Goal: Task Accomplishment & Management: Manage account settings

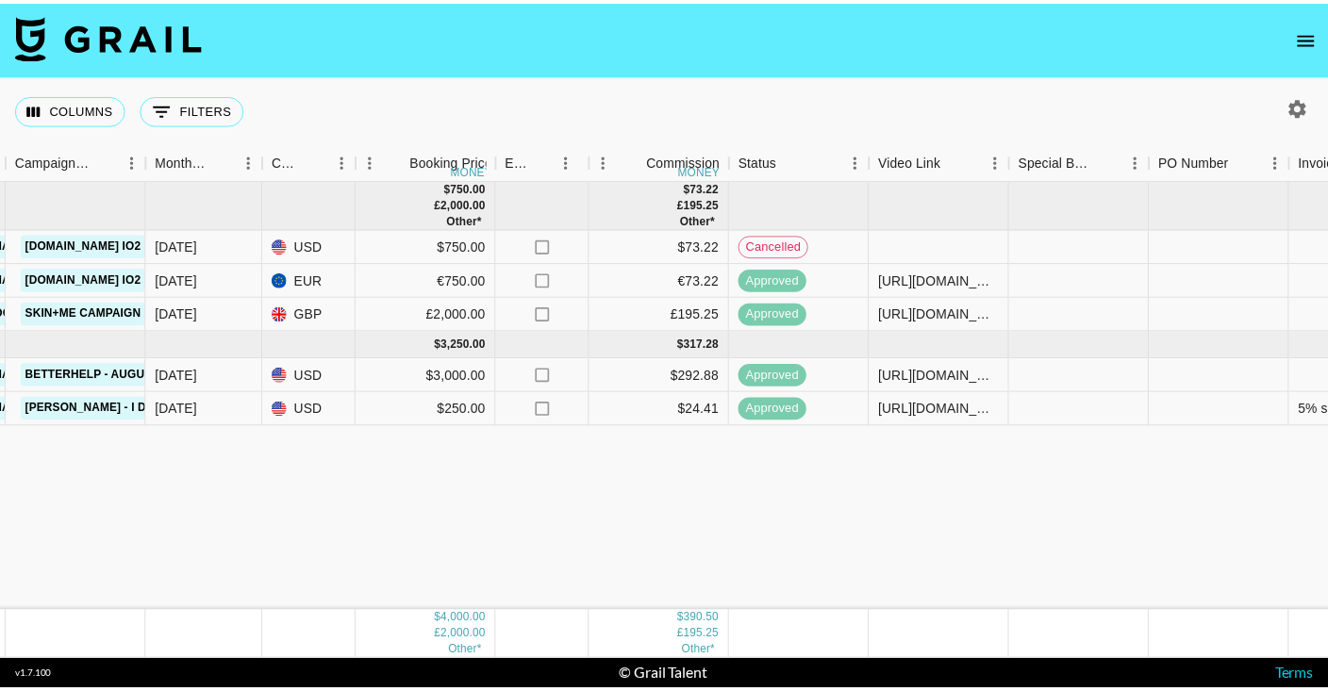
scroll to position [0, 1789]
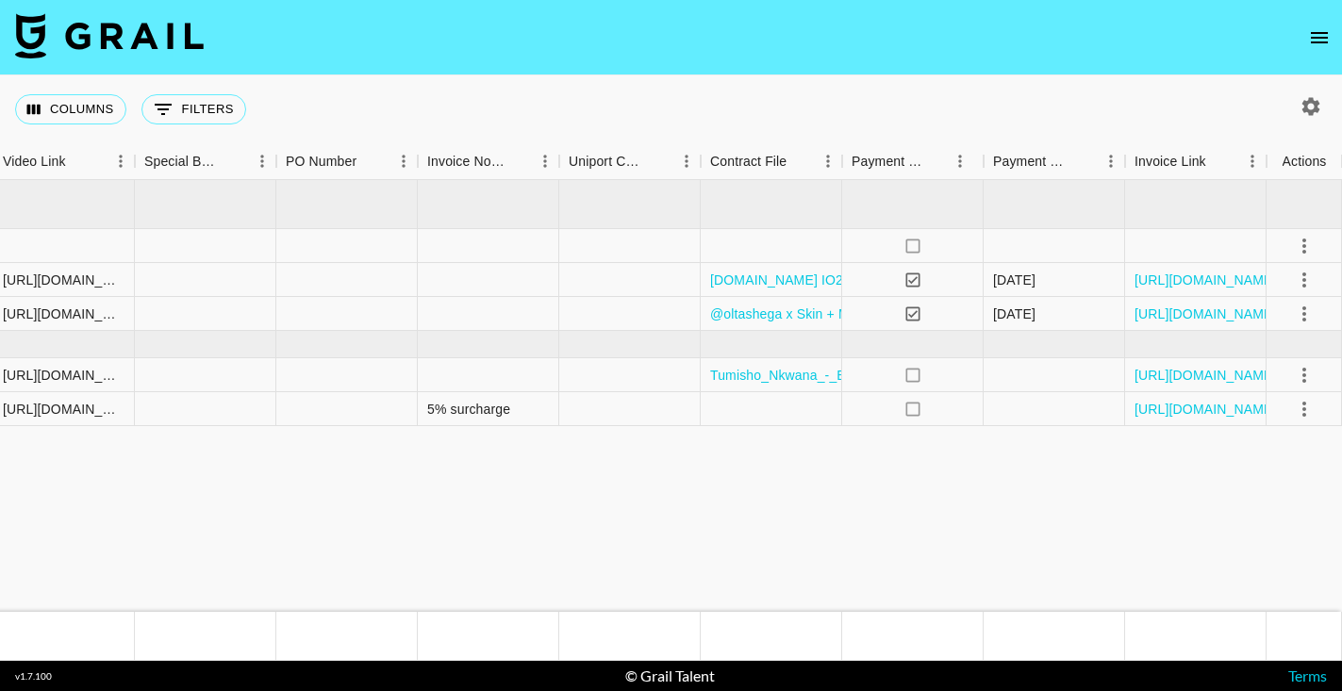
click at [1325, 35] on icon "open drawer" at bounding box center [1319, 37] width 23 height 23
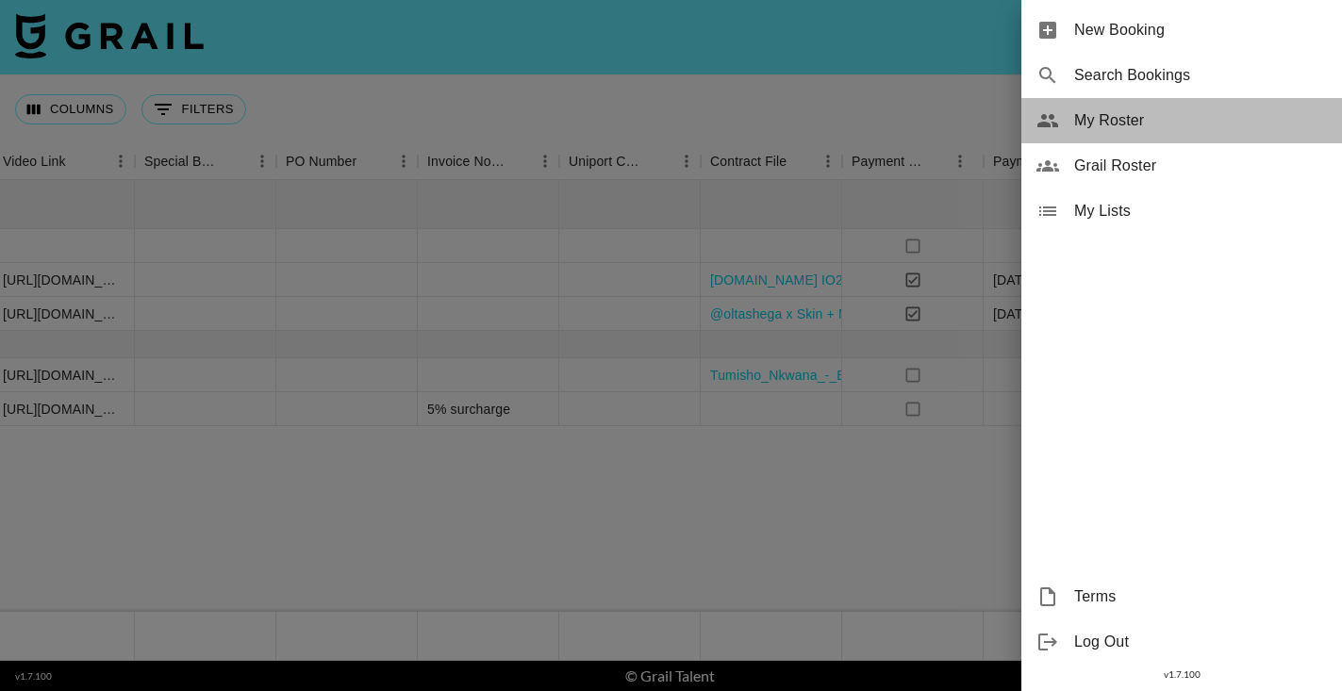
click at [1107, 113] on span "My Roster" at bounding box center [1200, 120] width 253 height 23
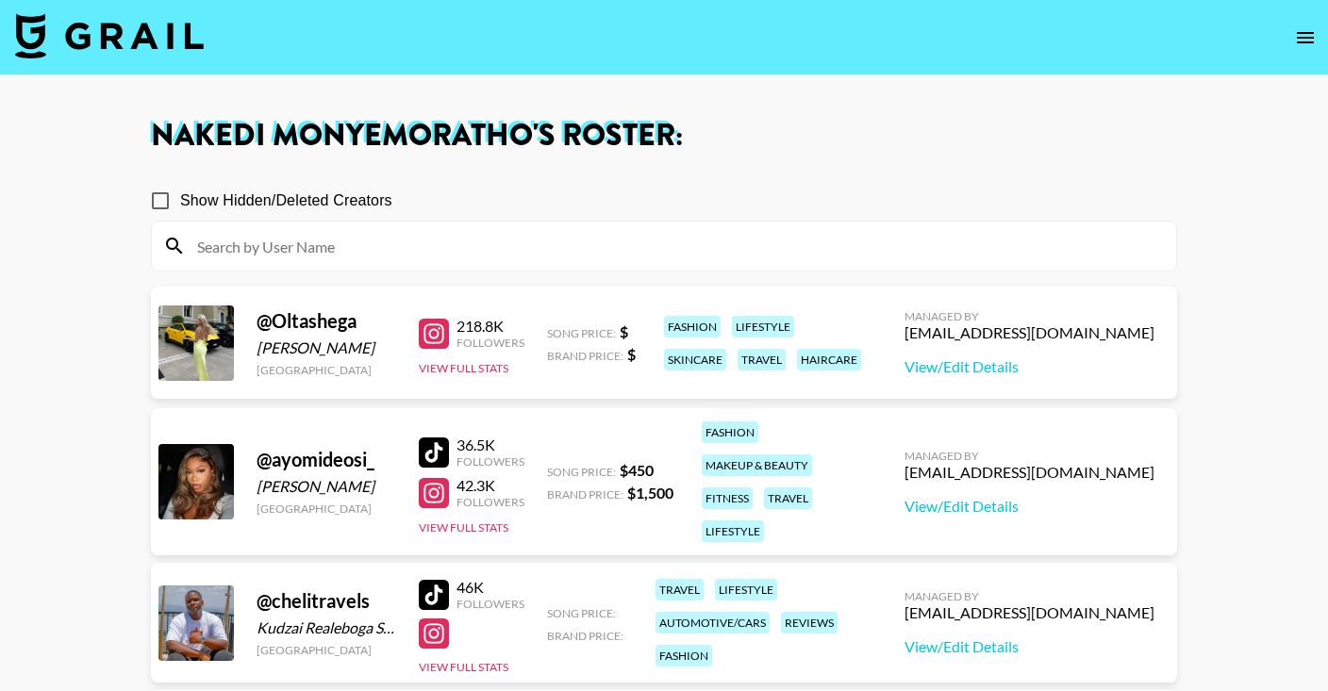
click at [442, 451] on div at bounding box center [434, 453] width 30 height 30
click at [439, 488] on div at bounding box center [434, 493] width 30 height 30
click at [428, 499] on div at bounding box center [434, 493] width 30 height 30
click at [441, 333] on div at bounding box center [434, 334] width 30 height 30
click at [1294, 40] on icon "open drawer" at bounding box center [1305, 37] width 23 height 23
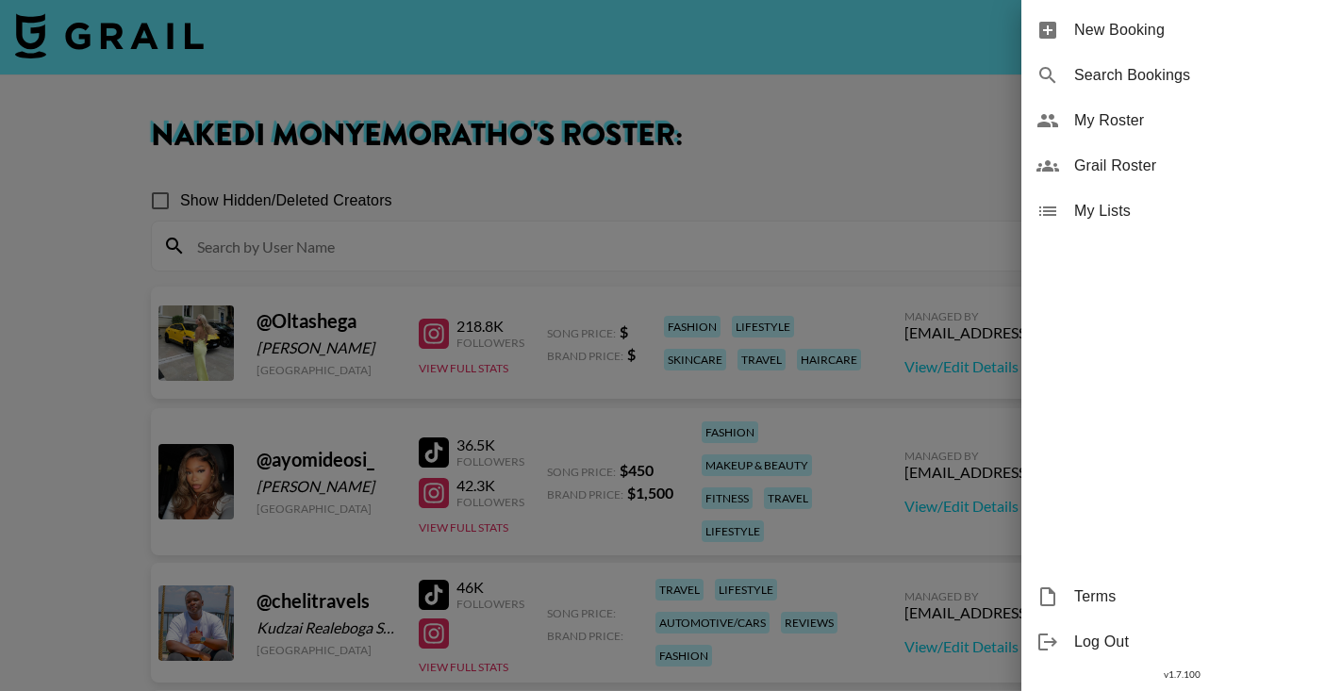
click at [719, 281] on div at bounding box center [671, 345] width 1342 height 691
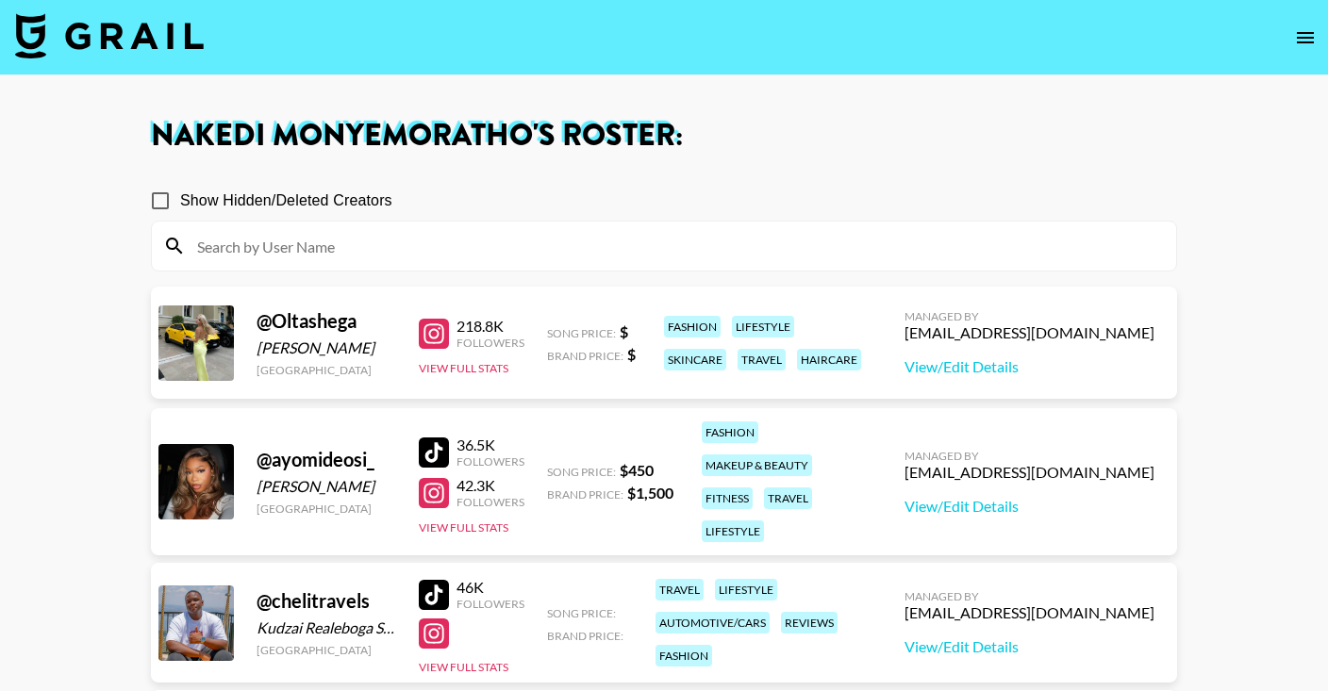
click at [429, 595] on div at bounding box center [434, 595] width 30 height 30
click at [1302, 40] on icon "open drawer" at bounding box center [1305, 37] width 23 height 23
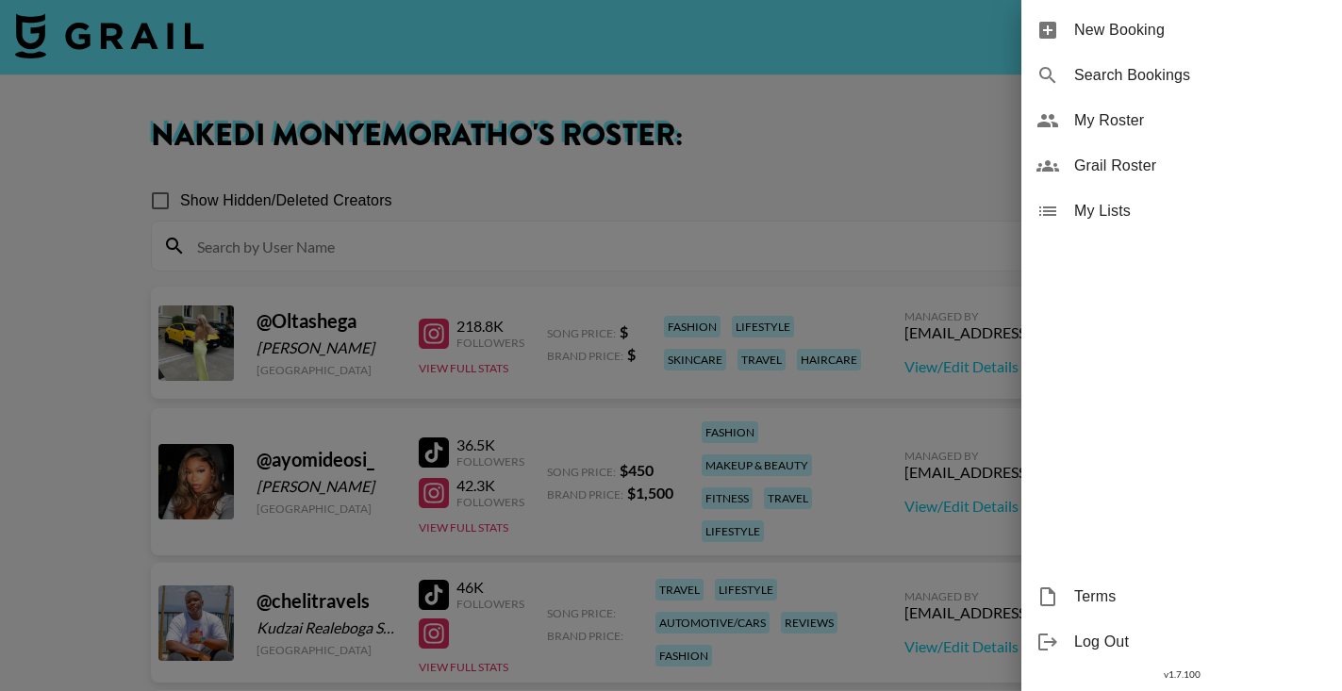
click at [1121, 158] on span "Grail Roster" at bounding box center [1200, 166] width 253 height 23
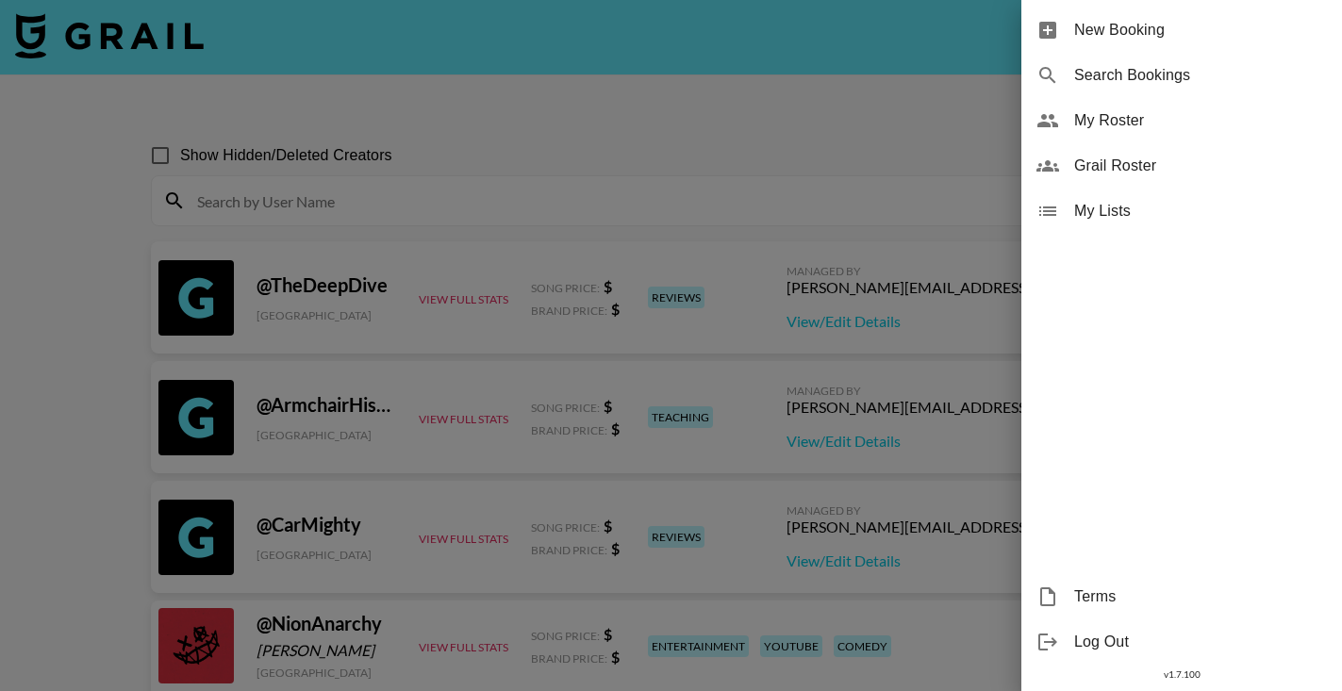
click at [939, 123] on div at bounding box center [671, 345] width 1342 height 691
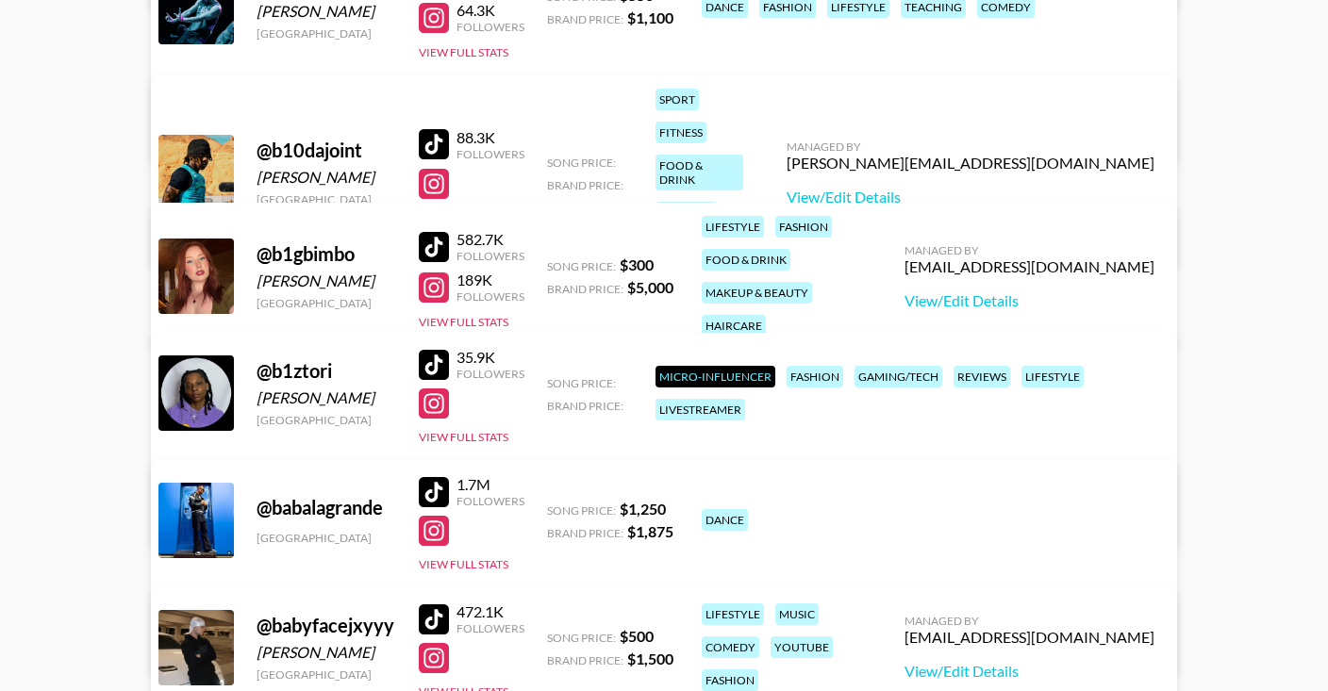
scroll to position [279728, 0]
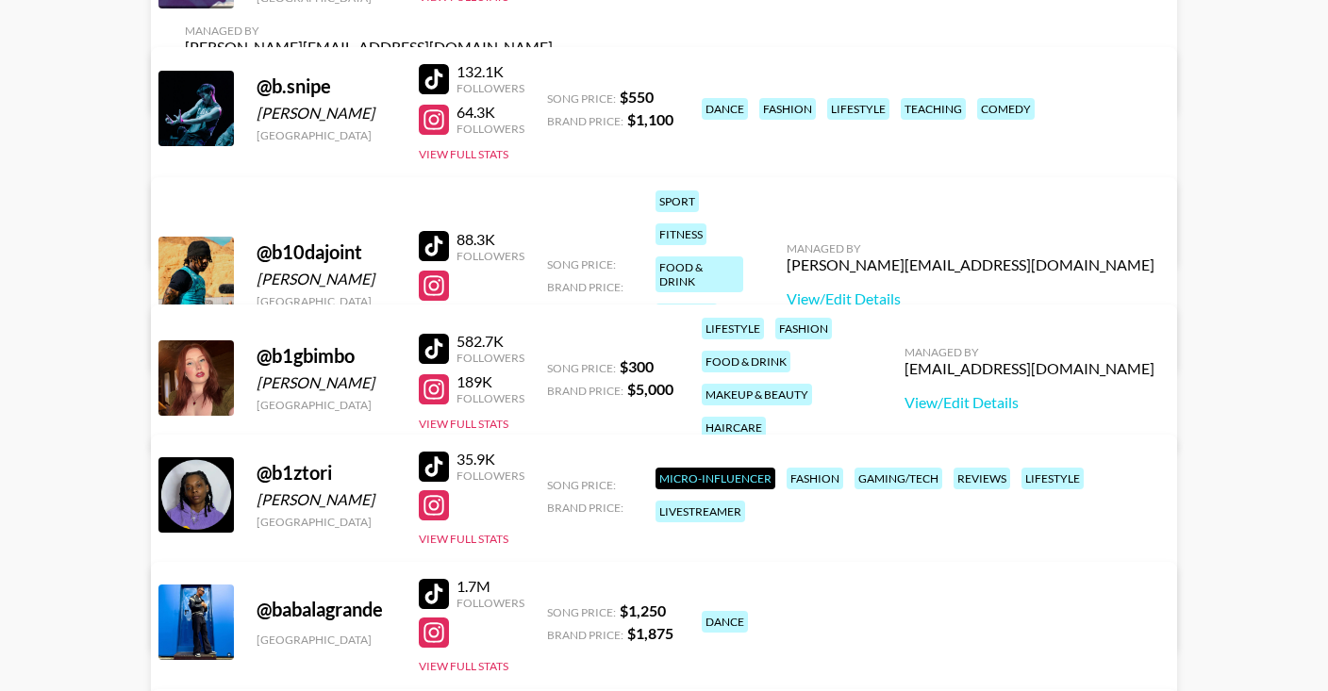
click at [445, 115] on div at bounding box center [434, 120] width 30 height 30
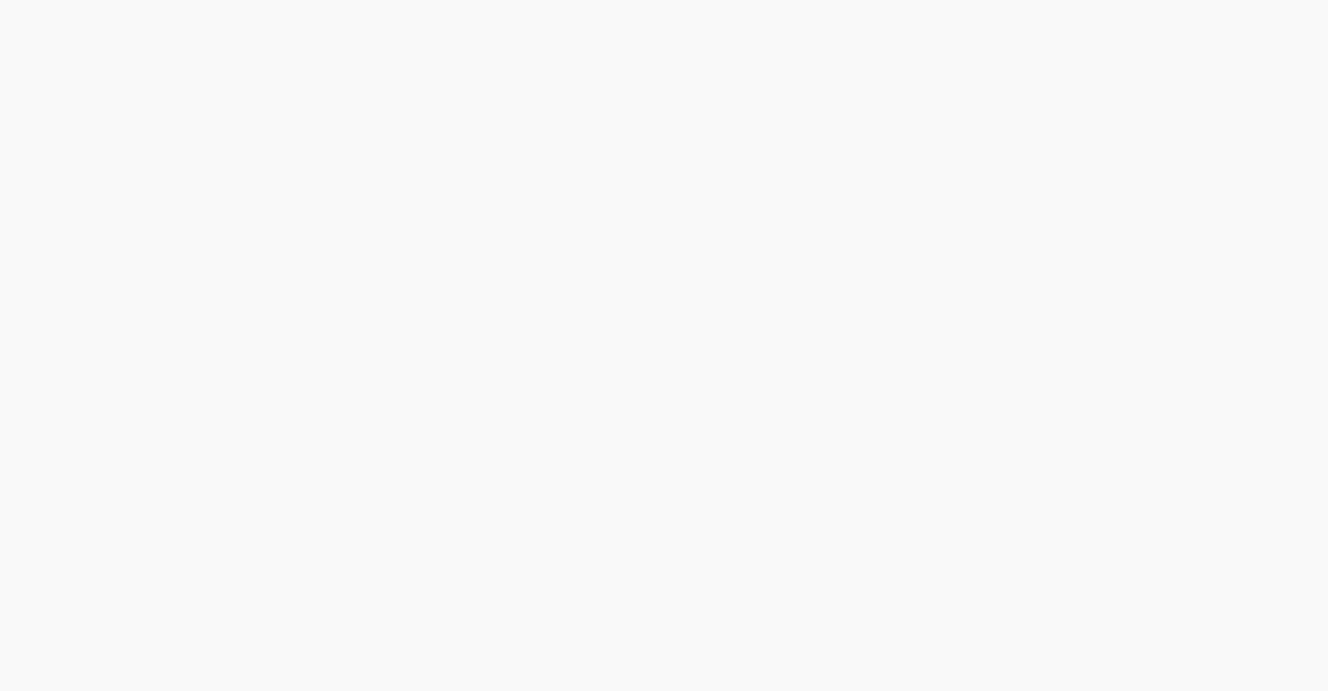
scroll to position [0, 0]
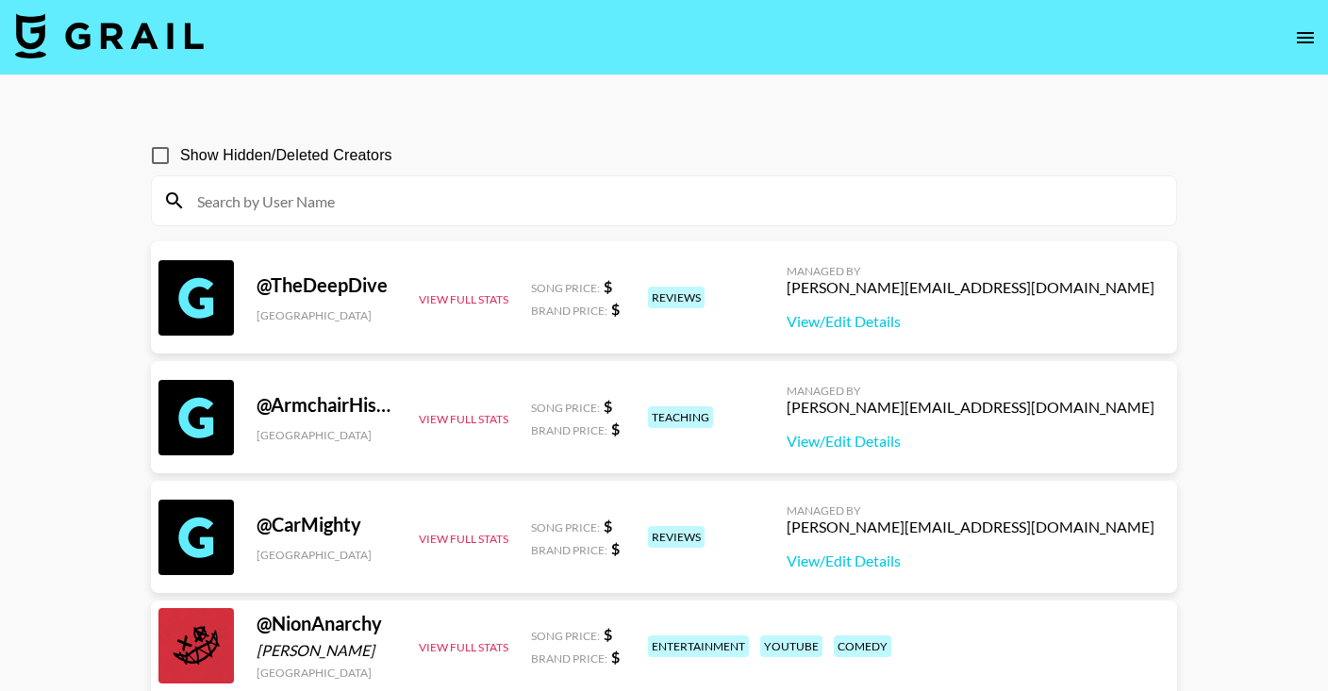
click at [436, 204] on input at bounding box center [675, 201] width 979 height 30
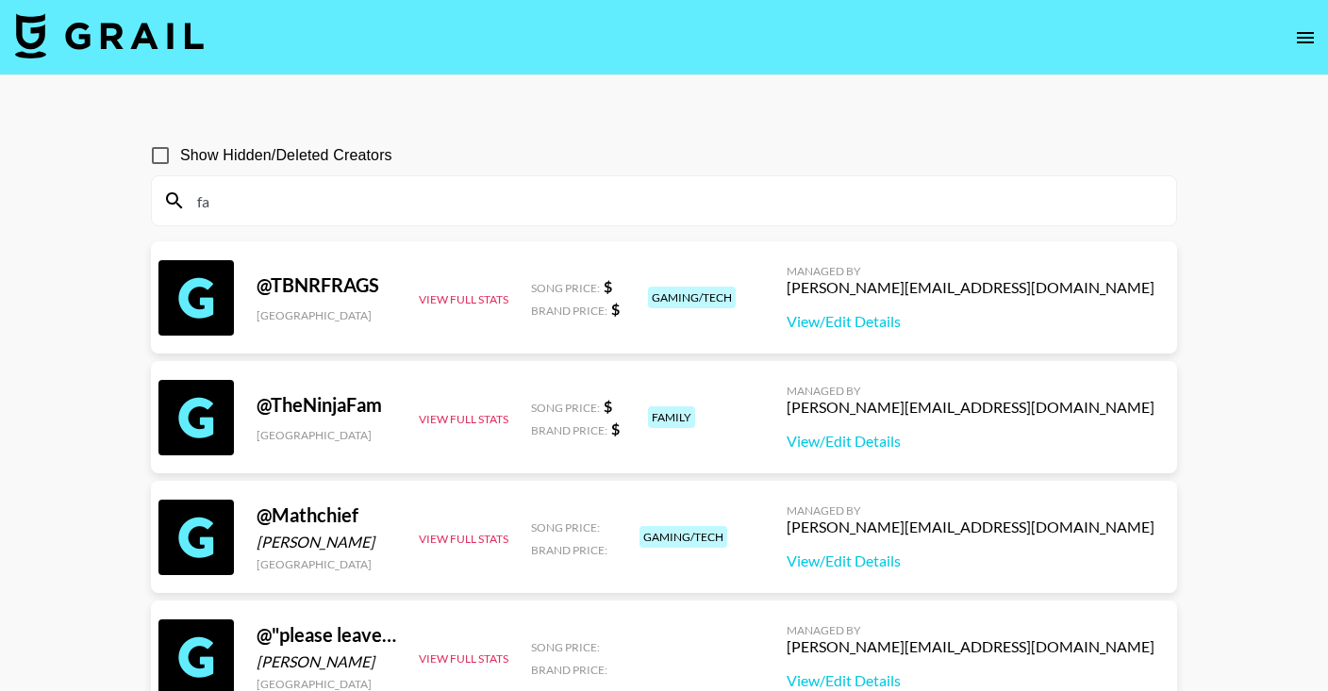
type input "f"
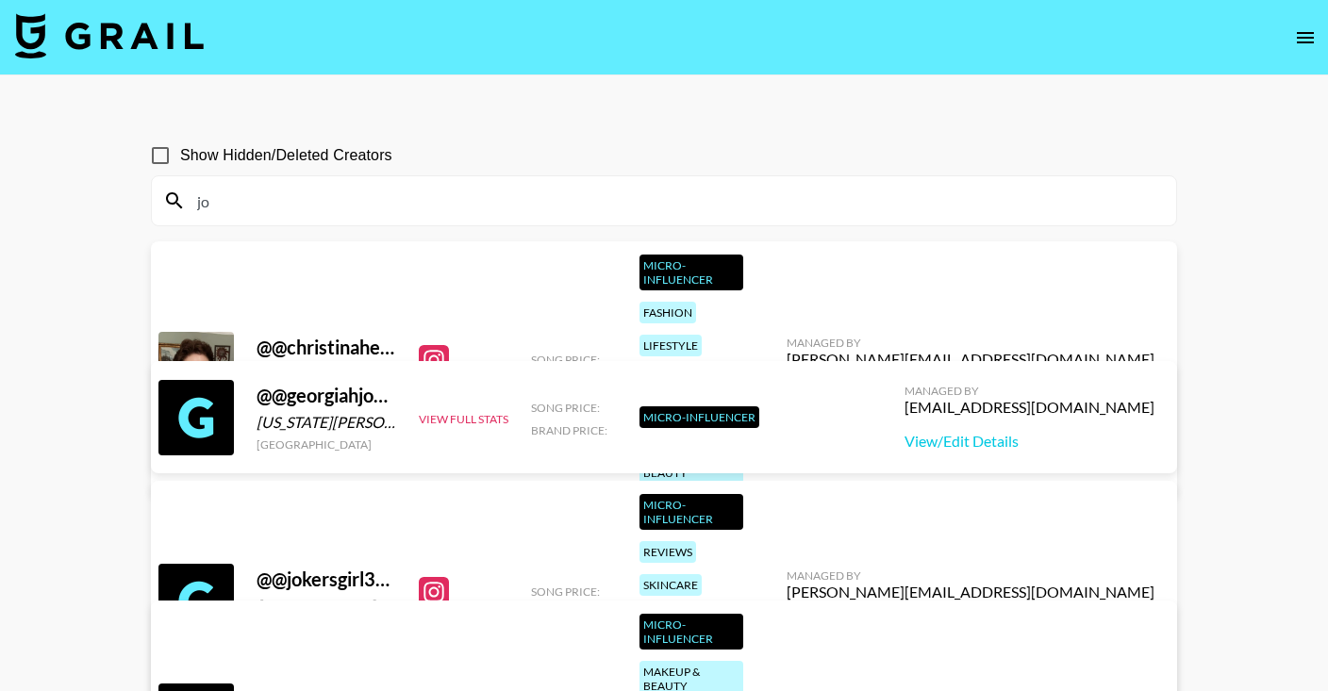
type input "j"
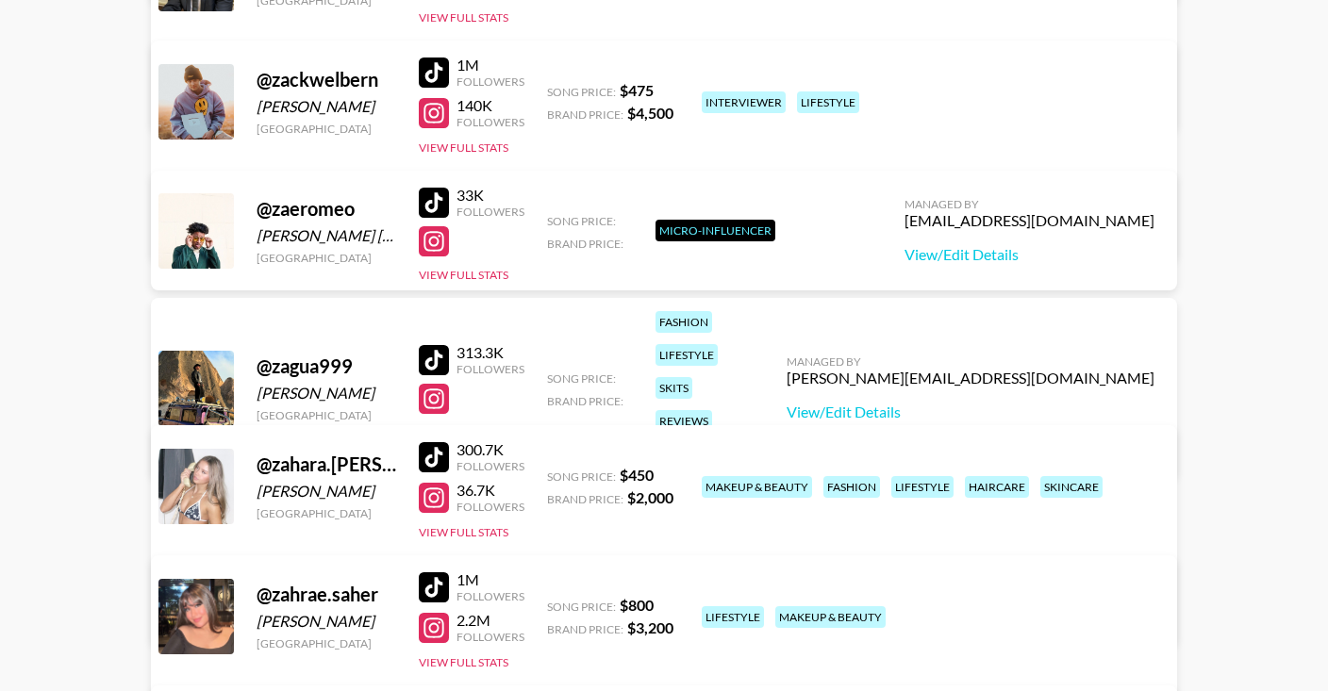
scroll to position [2091369, 0]
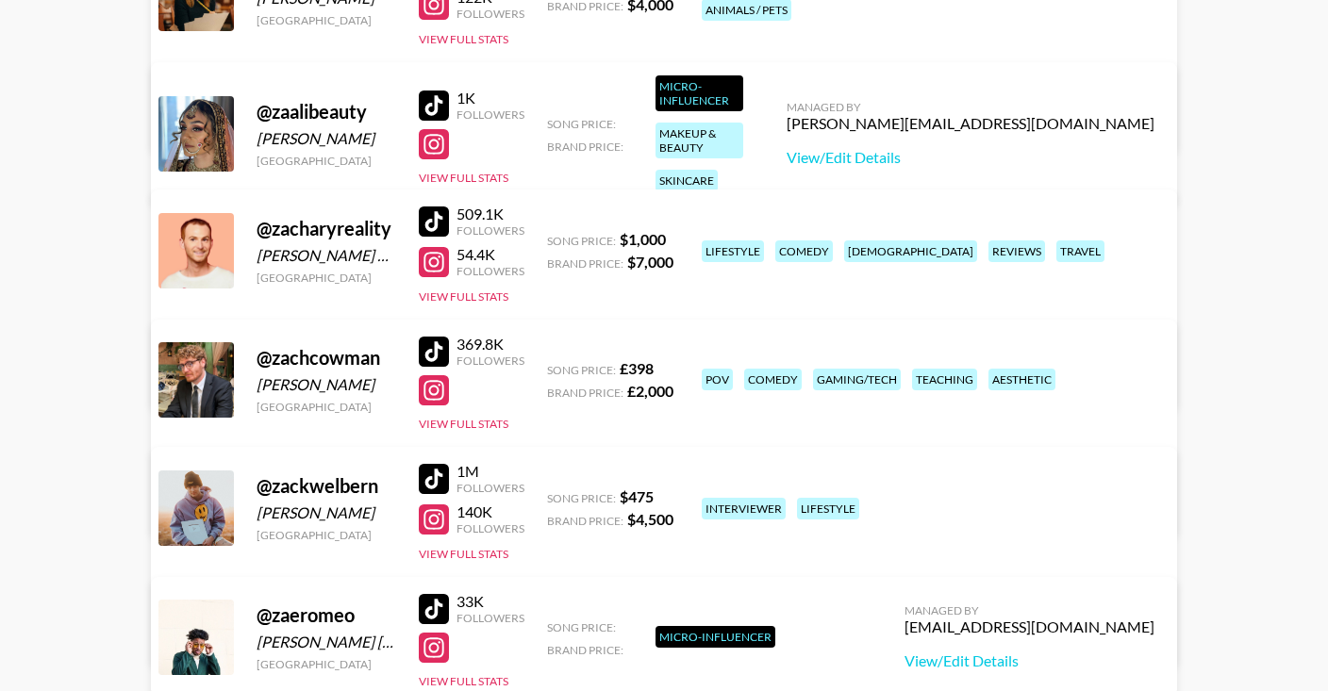
click at [432, 263] on div at bounding box center [434, 262] width 30 height 30
click at [553, 368] on link "View/Edit Details" at bounding box center [369, 377] width 368 height 19
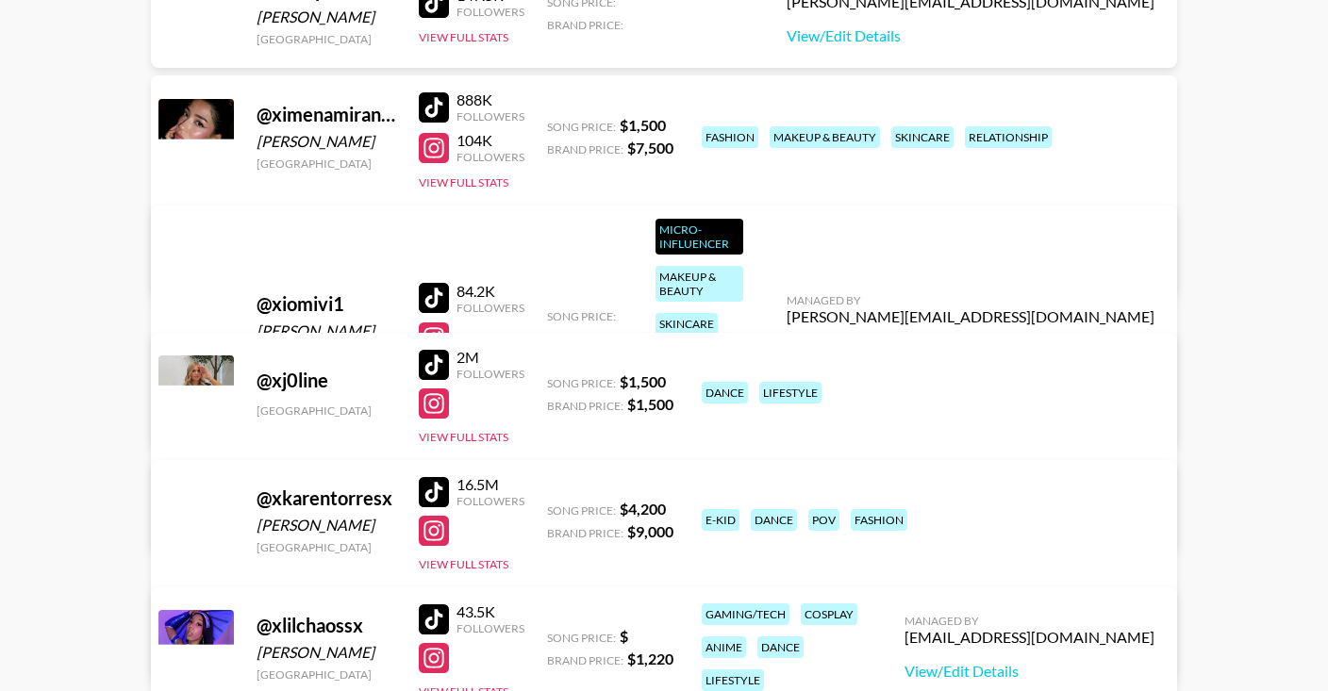
scroll to position [2063237, 0]
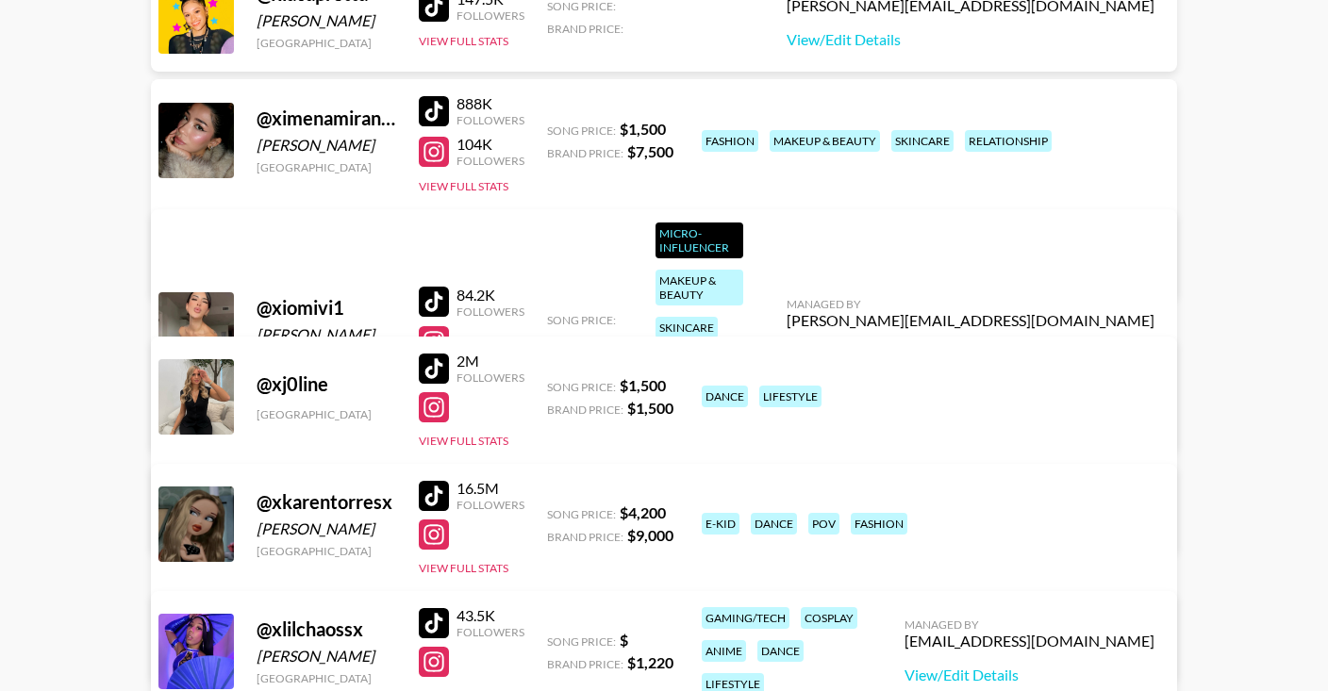
click at [553, 257] on link "View/Edit Details" at bounding box center [369, 266] width 368 height 19
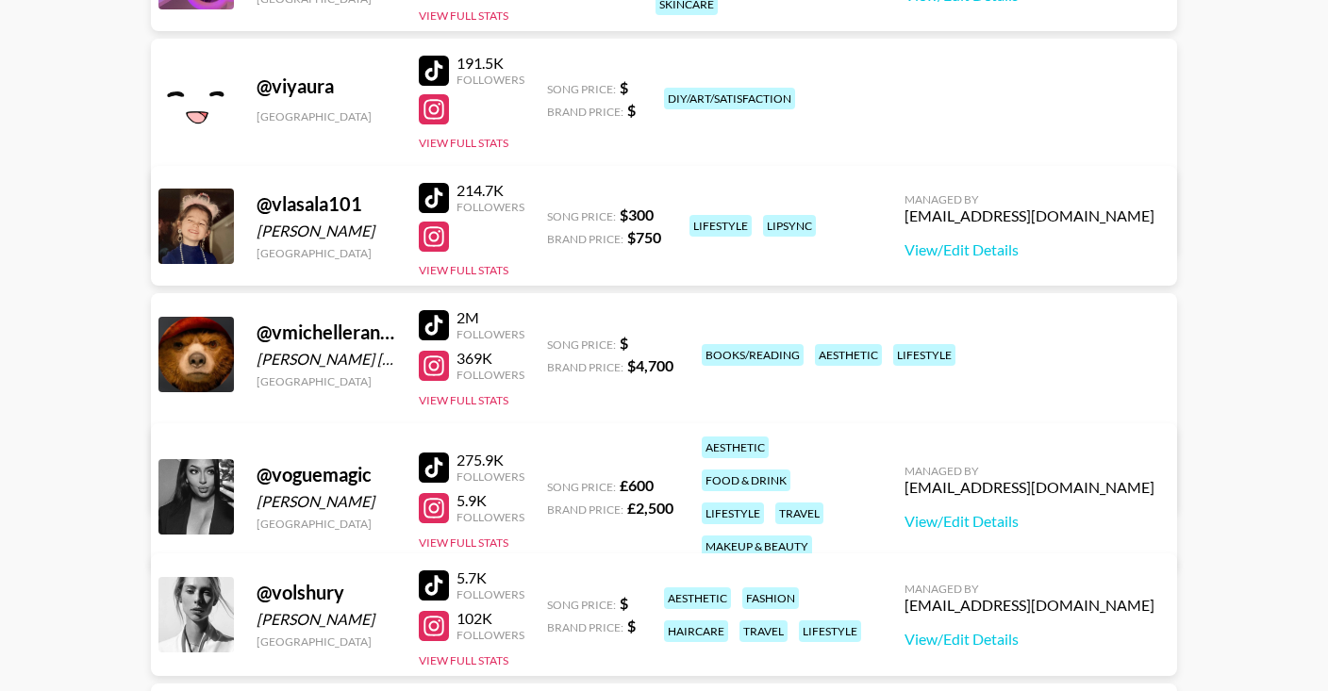
scroll to position [2031427, 0]
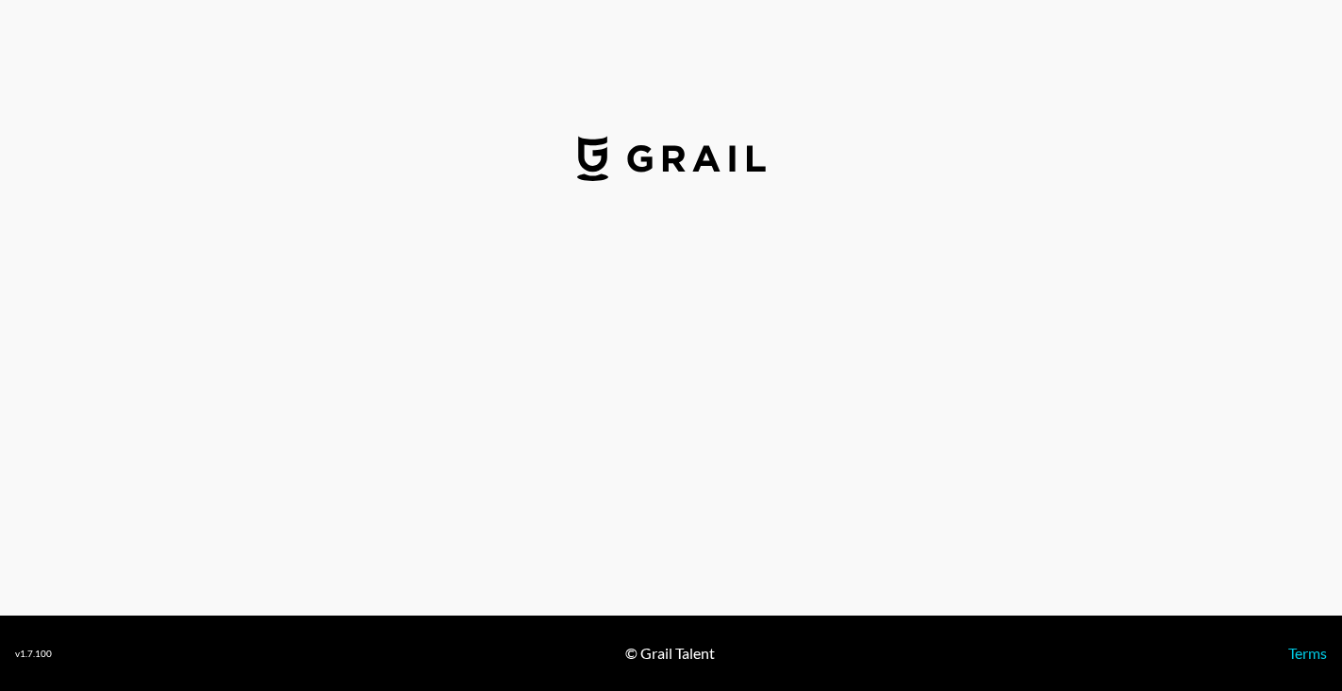
select select "USD"
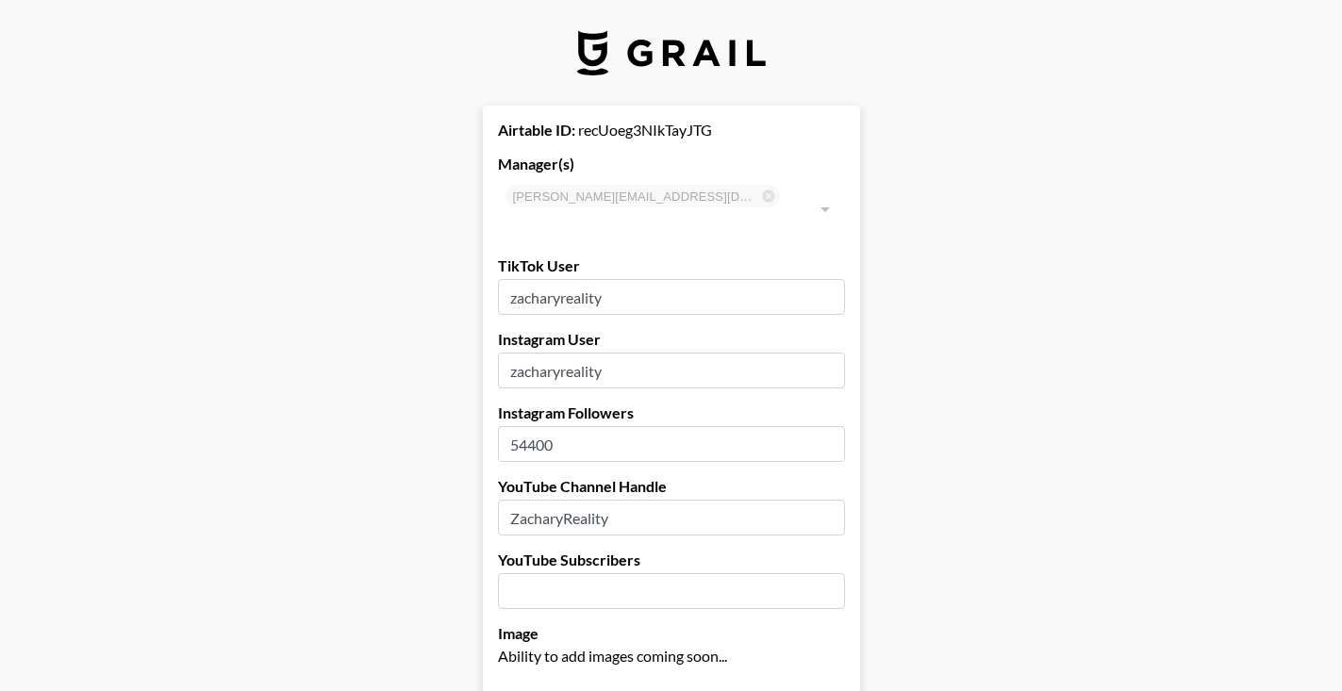
type input "[GEOGRAPHIC_DATA]"
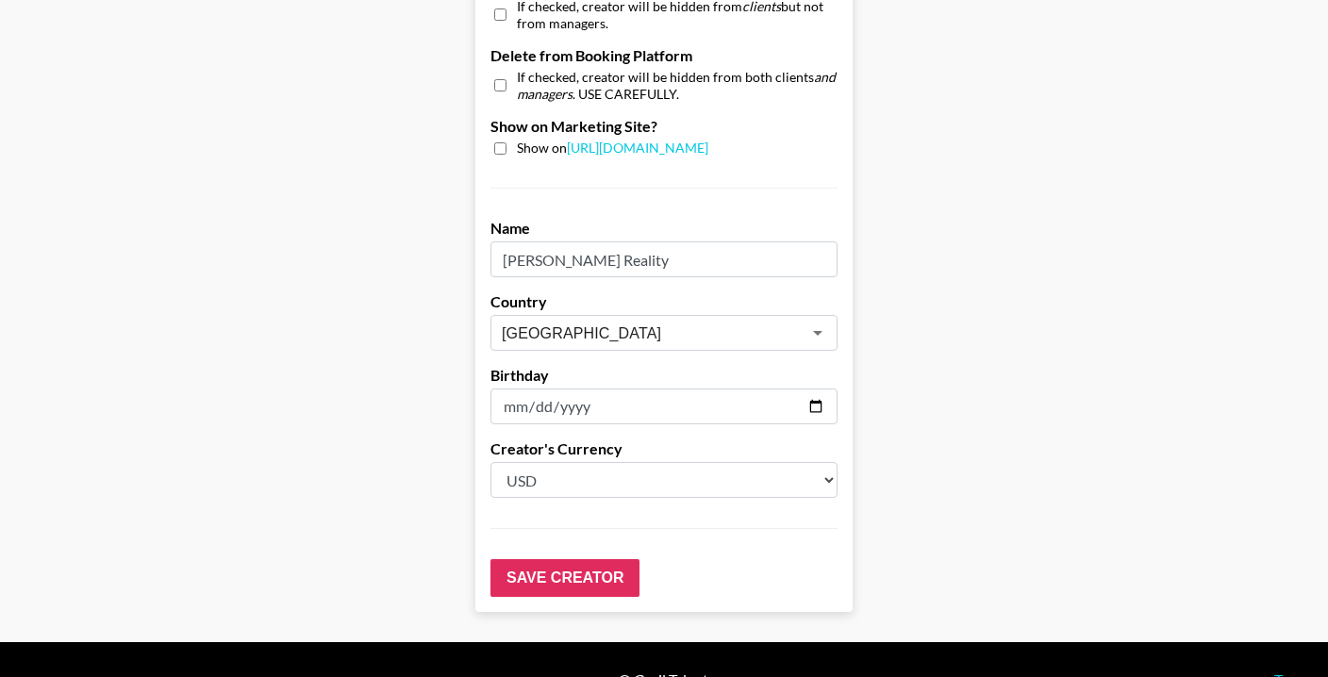
scroll to position [286, 0]
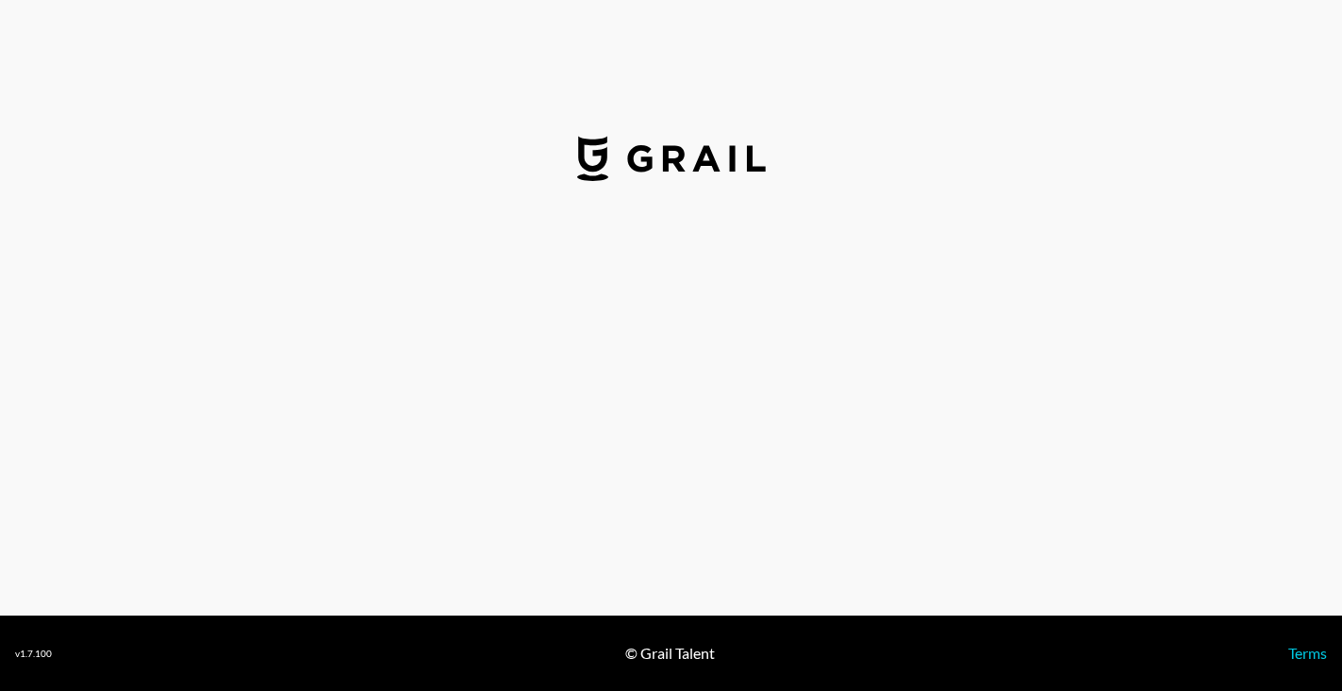
select select "USD"
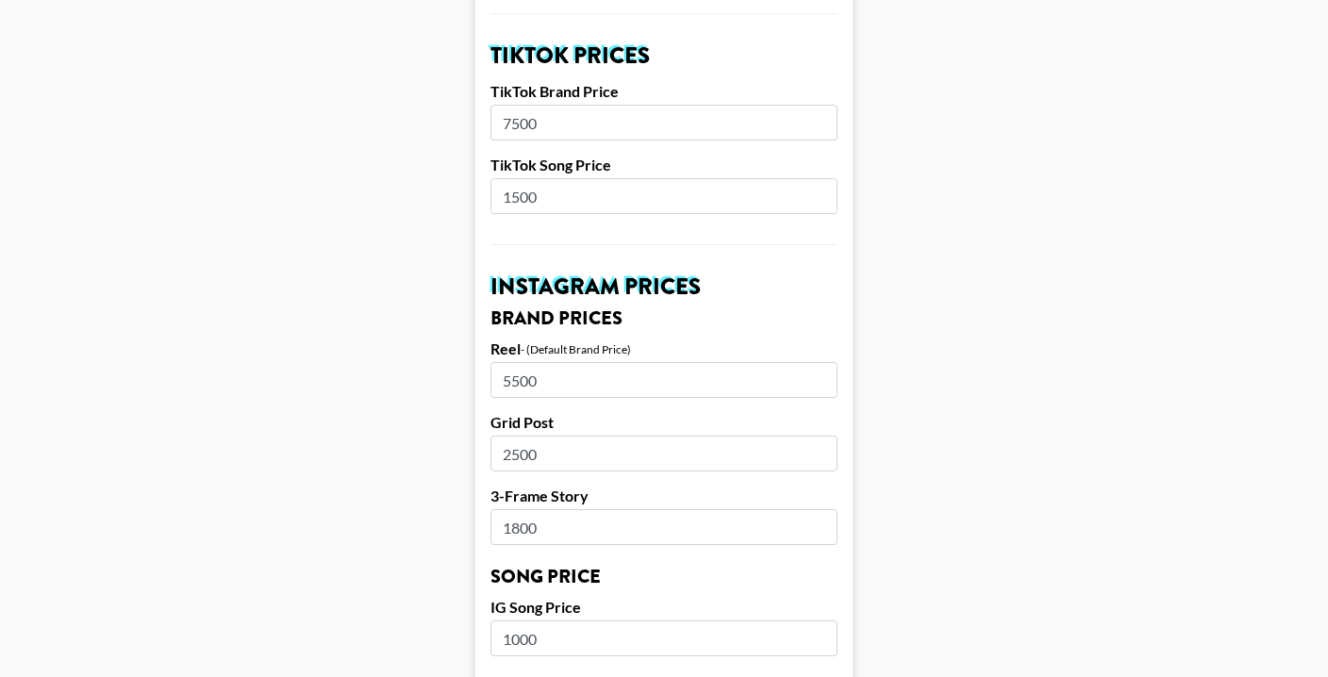
scroll to position [598, 0]
